Goal: Transaction & Acquisition: Subscribe to service/newsletter

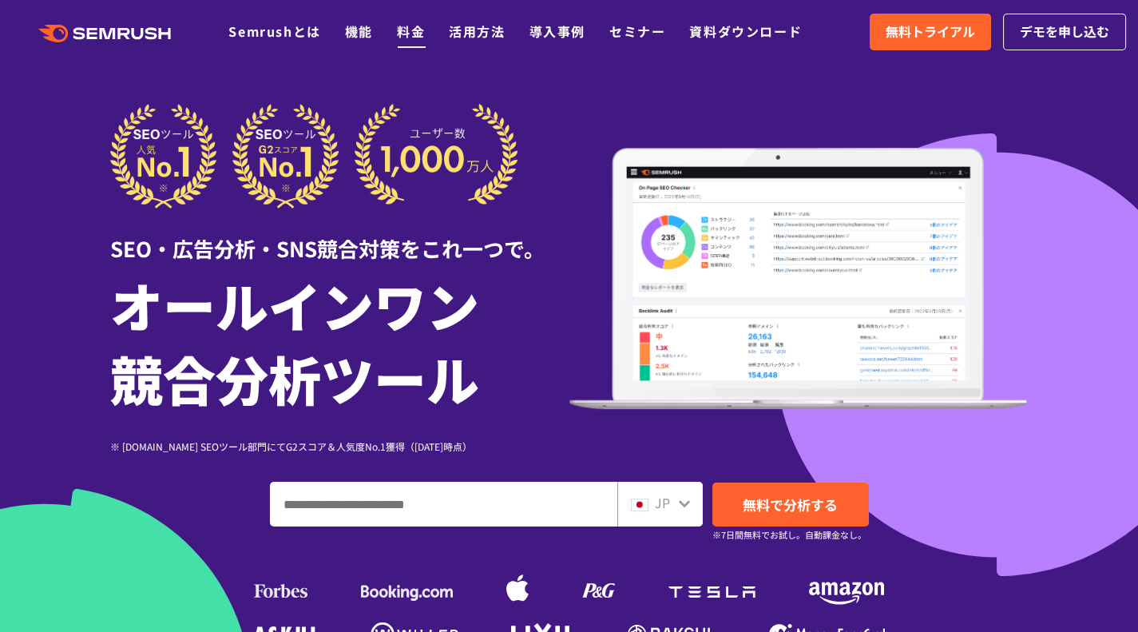
click at [412, 34] on link "料金" at bounding box center [411, 31] width 28 height 19
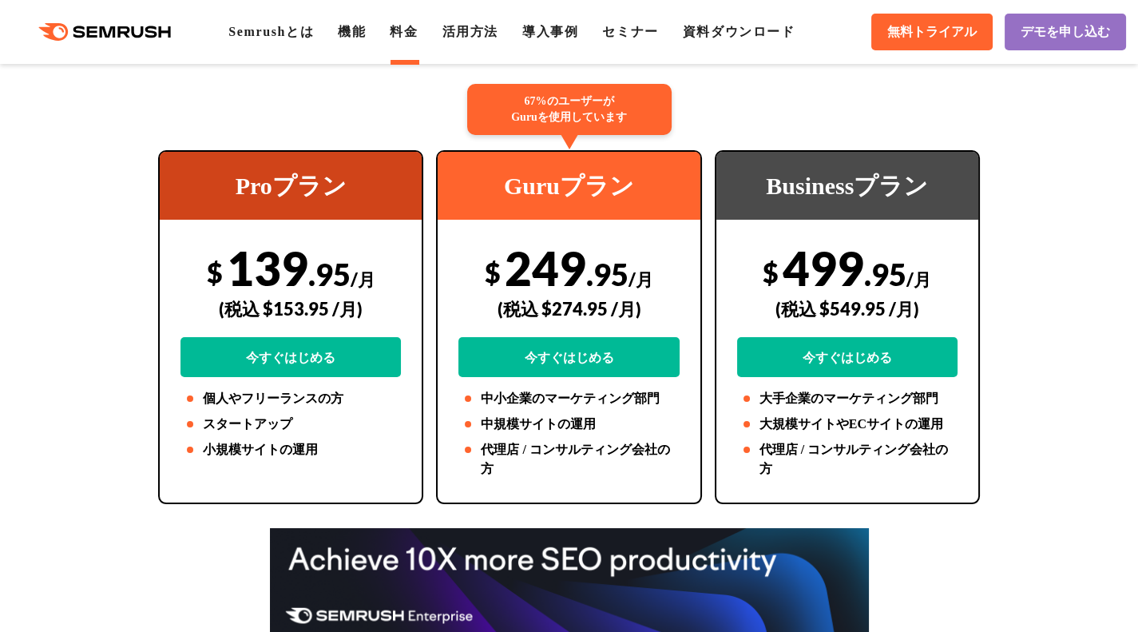
scroll to position [320, 0]
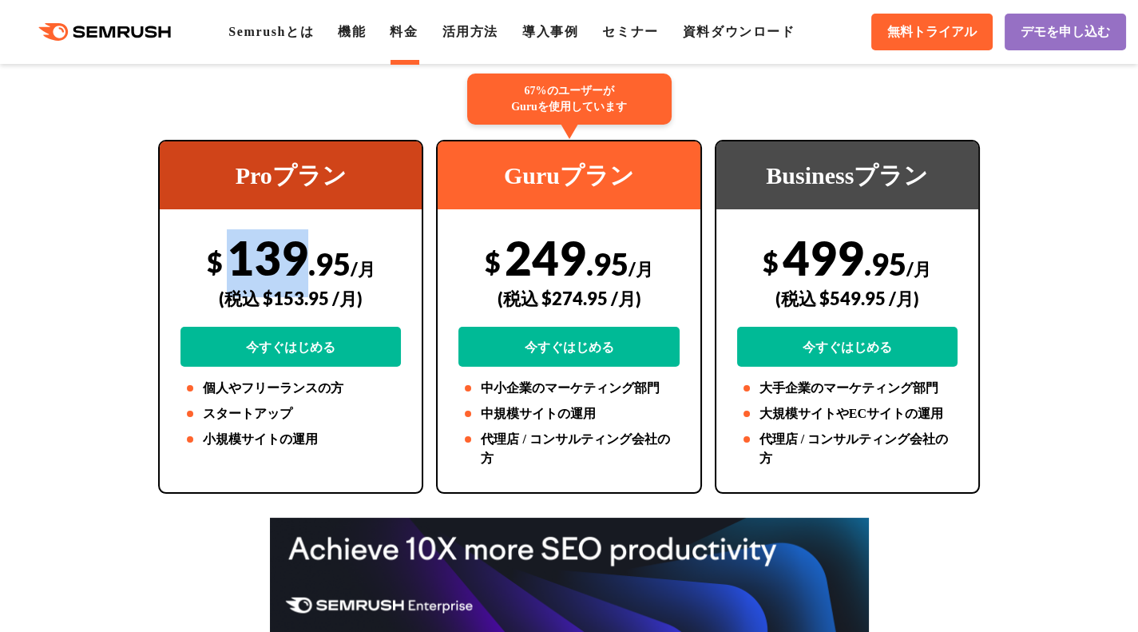
drag, startPoint x: 238, startPoint y: 256, endPoint x: 309, endPoint y: 252, distance: 71.3
click at [309, 252] on div "$ 139 .95 /月 (税込 $153.95 /月) 今すぐはじめる" at bounding box center [291, 297] width 220 height 137
click at [165, 248] on div "Proプラン $ 139 .95 /月 (税込 $153.95 /月) 今すぐはじめる 個人やフリーランスの方 スタートアップ 小規模サイトの運用" at bounding box center [290, 317] width 265 height 354
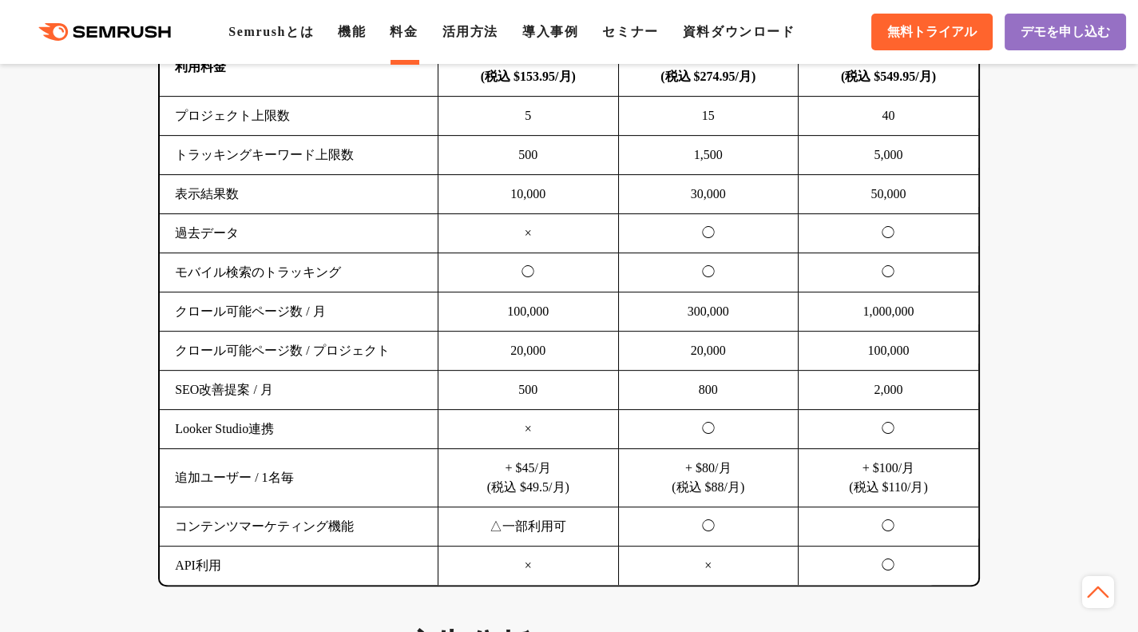
scroll to position [1171, 0]
